Goal: Task Accomplishment & Management: Manage account settings

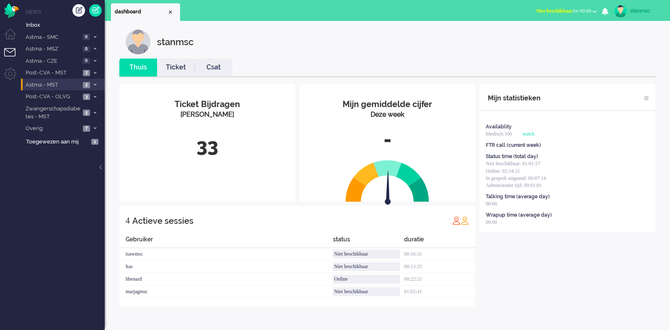
click at [51, 85] on span "Astma - MST" at bounding box center [52, 85] width 56 height 8
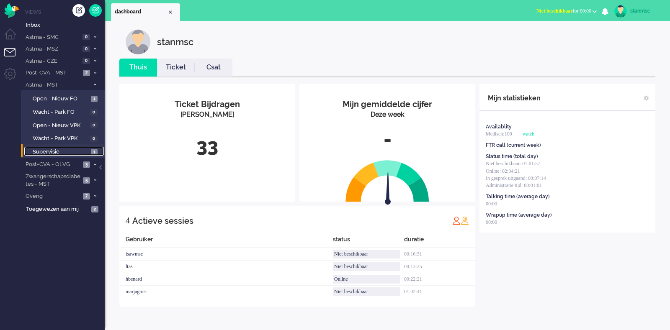
click at [57, 152] on span "Supervisie" at bounding box center [61, 152] width 56 height 8
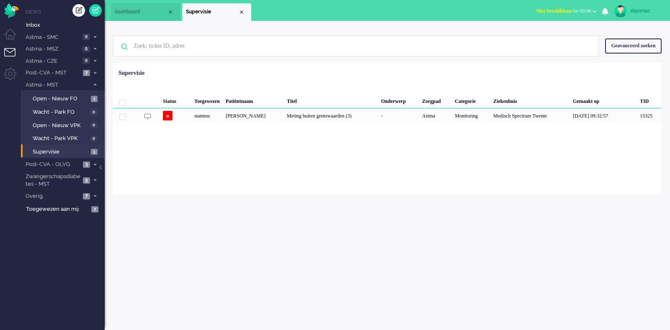
click at [581, 11] on span "Niet beschikbaar for 00:00" at bounding box center [564, 11] width 55 height 6
click at [544, 36] on label "Online" at bounding box center [562, 37] width 66 height 7
click at [57, 72] on span "Post-CVA - MST" at bounding box center [52, 73] width 56 height 8
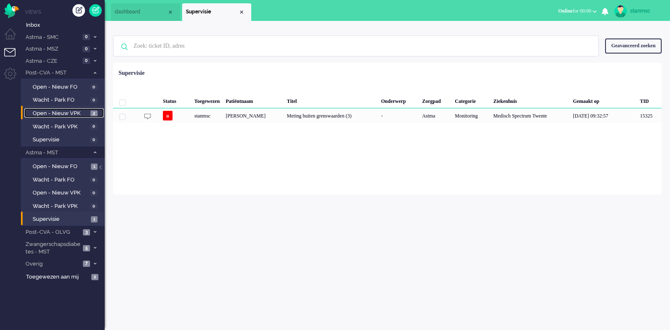
click at [51, 114] on span "Open - Nieuw VPK" at bounding box center [61, 114] width 56 height 8
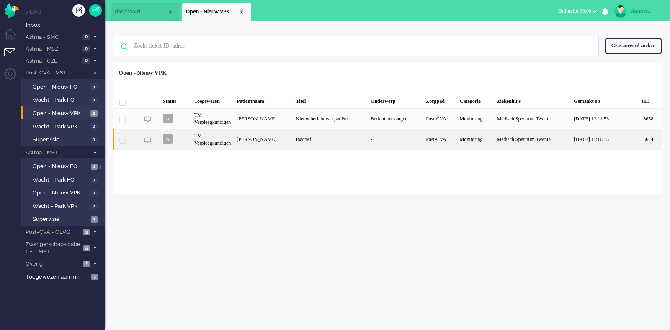
click at [243, 141] on div "[PERSON_NAME]" at bounding box center [263, 139] width 59 height 21
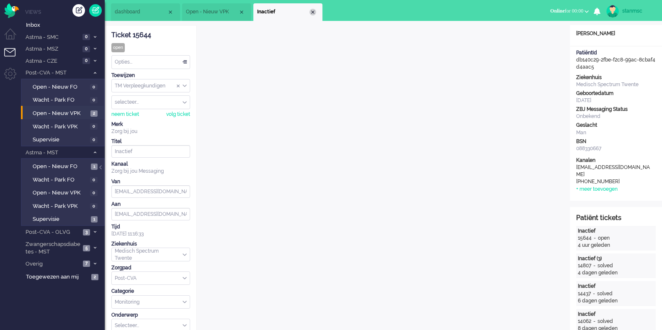
click at [313, 12] on div "Close tab" at bounding box center [313, 12] width 7 height 7
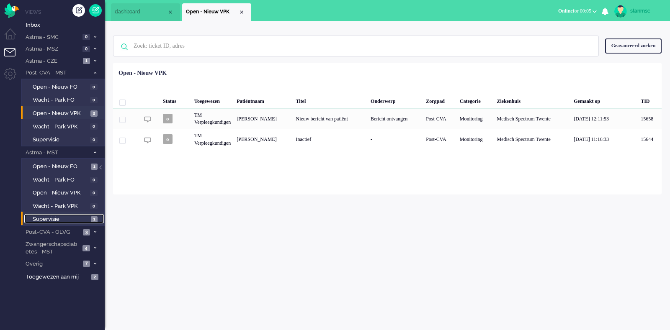
click at [44, 218] on span "Supervisie" at bounding box center [61, 220] width 56 height 8
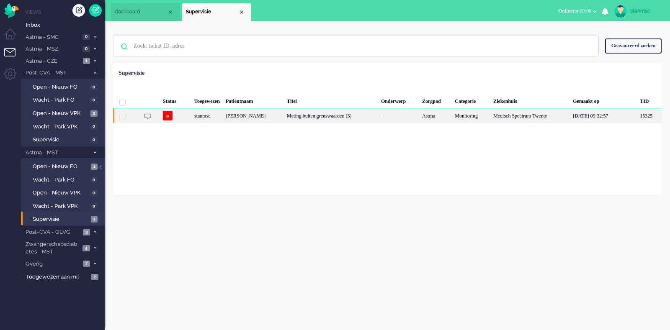
click at [246, 117] on div "[PERSON_NAME]" at bounding box center [253, 115] width 61 height 15
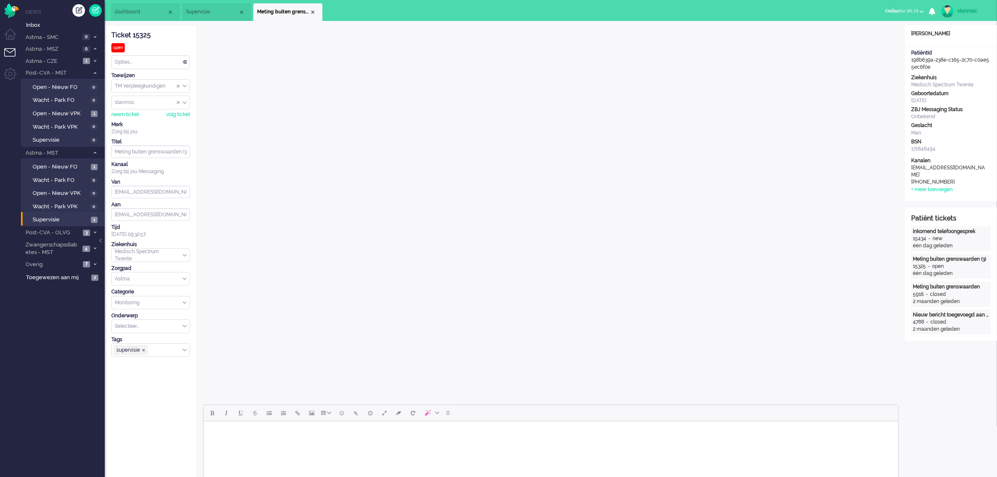
click at [670, 13] on span "Online for 00:19" at bounding box center [902, 11] width 33 height 6
click at [670, 29] on label "Niet beschikbaar" at bounding box center [889, 28] width 66 height 7
click at [55, 194] on span "Open - Nieuw VPK" at bounding box center [61, 193] width 56 height 8
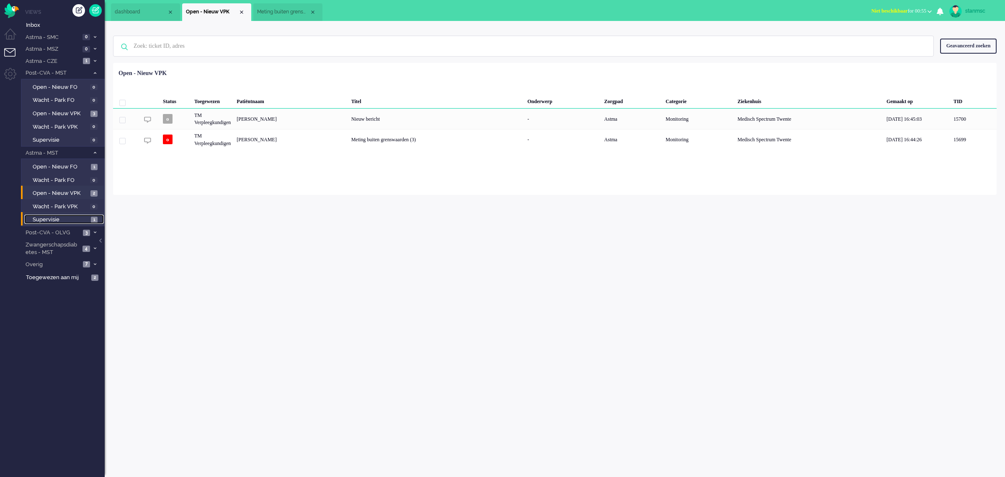
click at [54, 217] on span "Supervisie" at bounding box center [61, 220] width 56 height 8
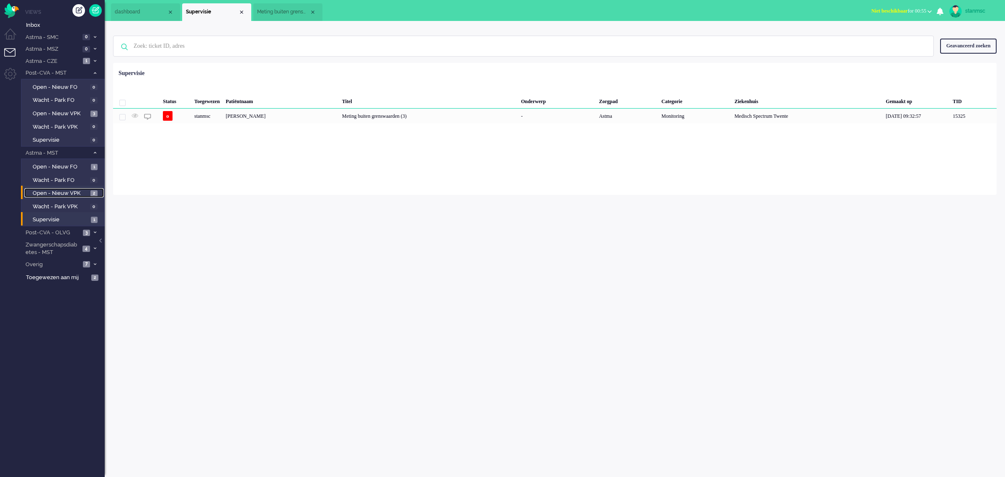
click at [59, 192] on span "Open - Nieuw VPK" at bounding box center [61, 193] width 56 height 8
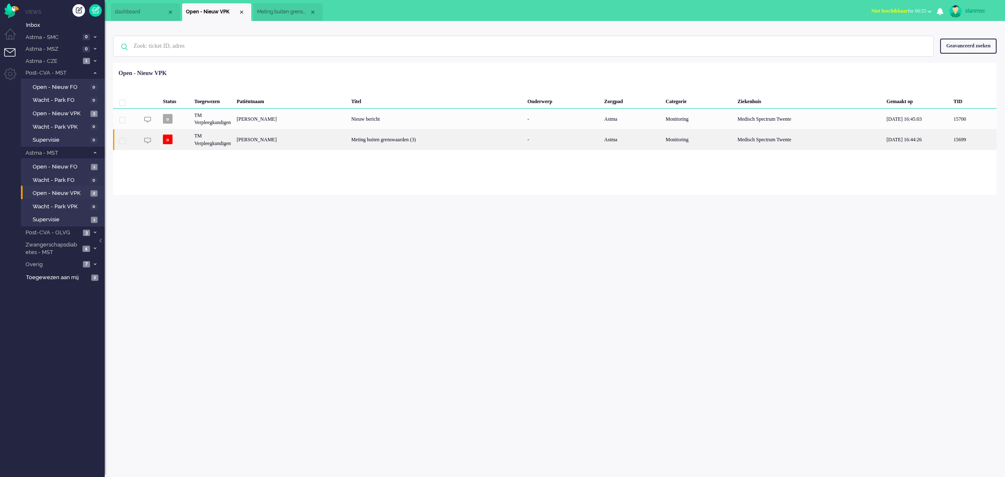
click at [228, 139] on div "TM Verpleegkundigen" at bounding box center [212, 139] width 42 height 21
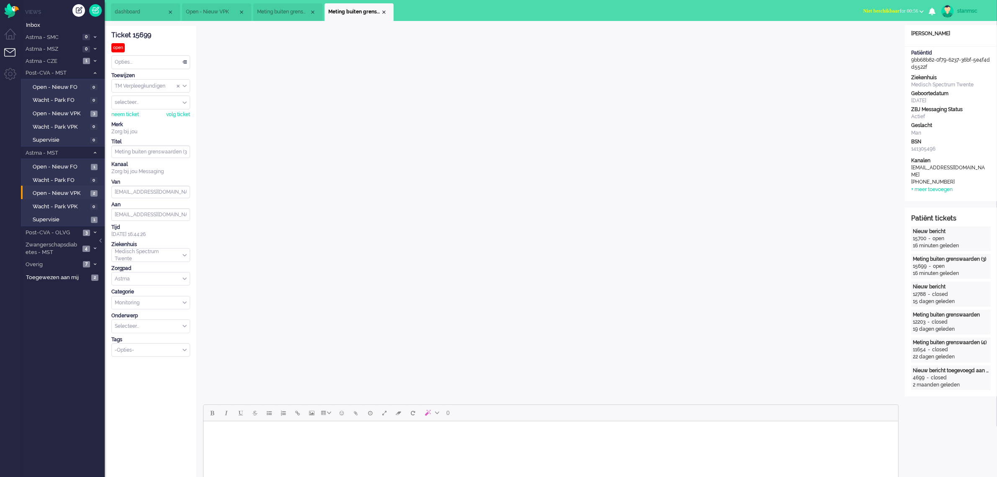
click at [670, 10] on div "stanmsc" at bounding box center [973, 11] width 31 height 8
click at [670, 70] on link "Uitloggen" at bounding box center [964, 67] width 58 height 8
